Goal: Information Seeking & Learning: Learn about a topic

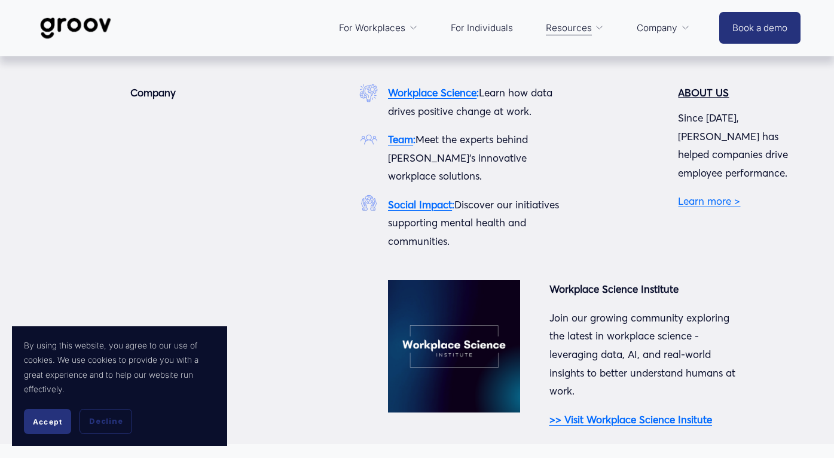
click at [653, 29] on span "Company" at bounding box center [657, 28] width 41 height 17
click at [696, 194] on link "Learn more >" at bounding box center [709, 200] width 62 height 13
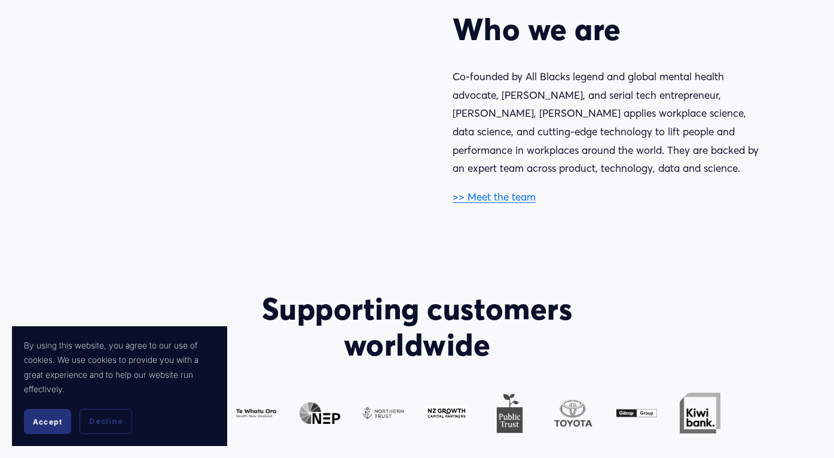
scroll to position [621, 0]
